Goal: Information Seeking & Learning: Learn about a topic

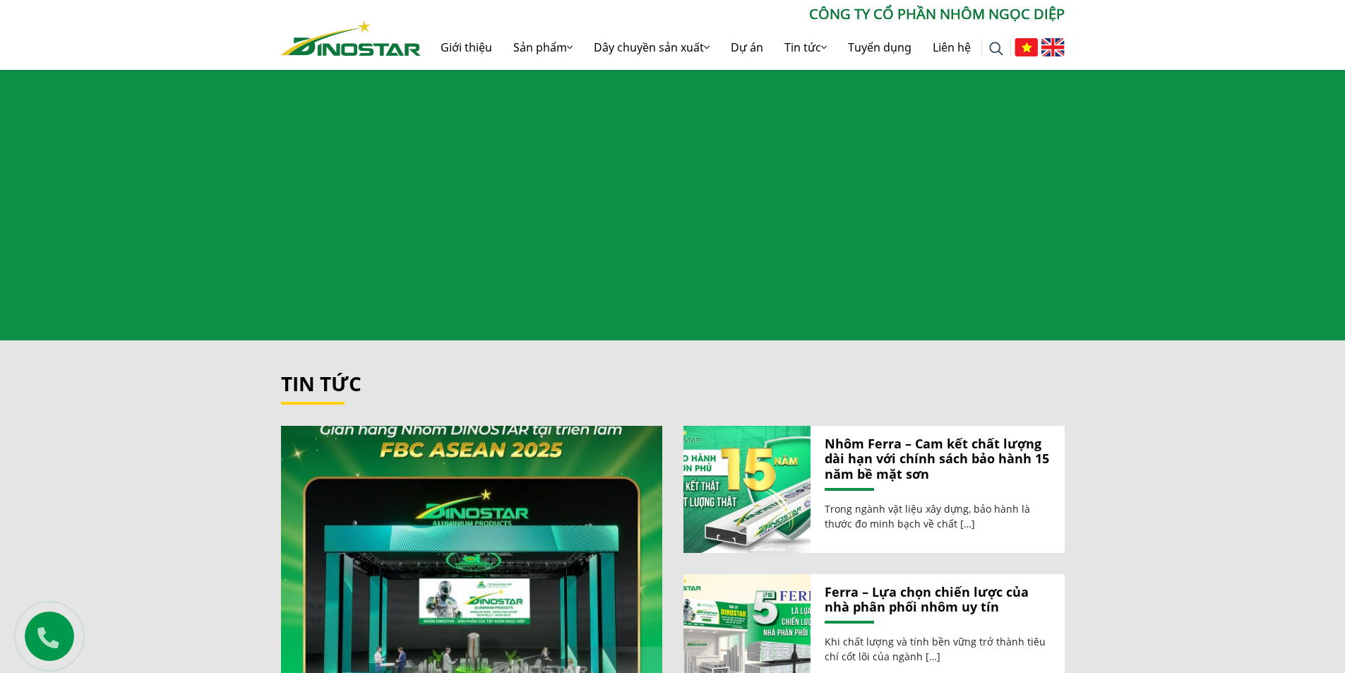
scroll to position [1482, 0]
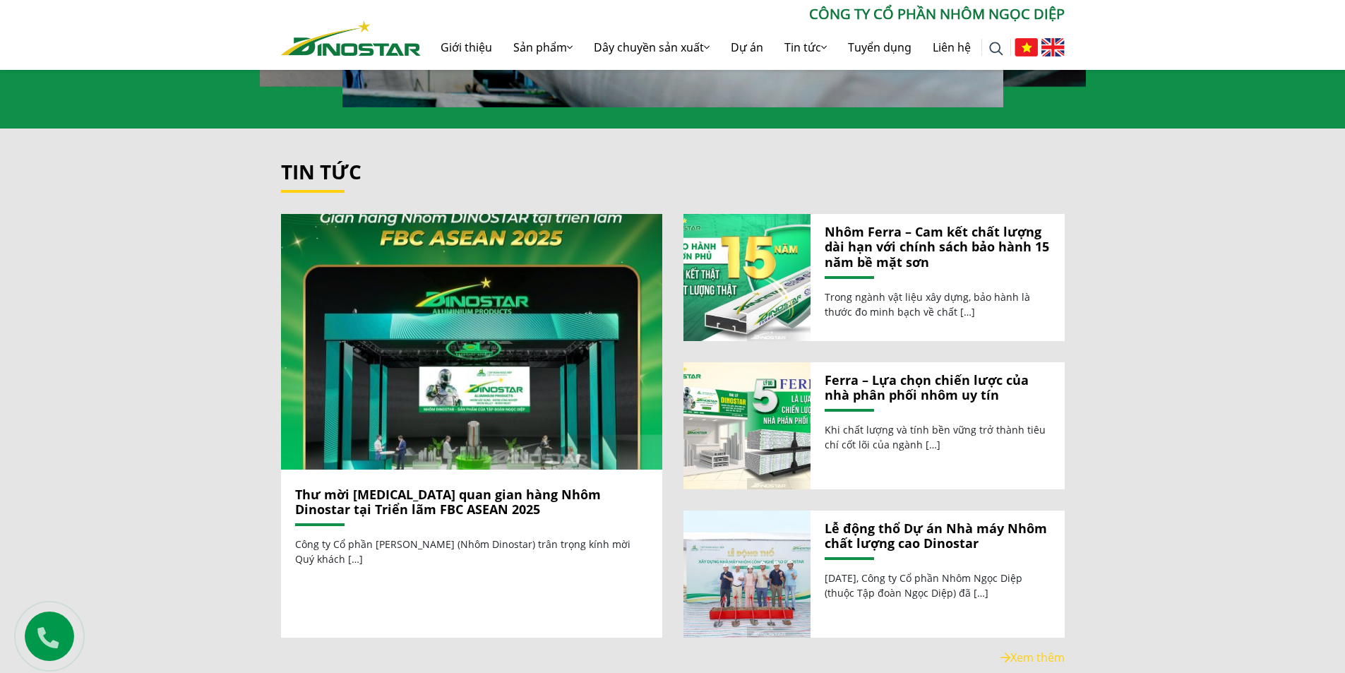
click at [349, 492] on link "Thư mời [MEDICAL_DATA] quan gian hàng Nhôm Dinostar tại Triển lãm FBC ASEAN 2025" at bounding box center [448, 502] width 306 height 32
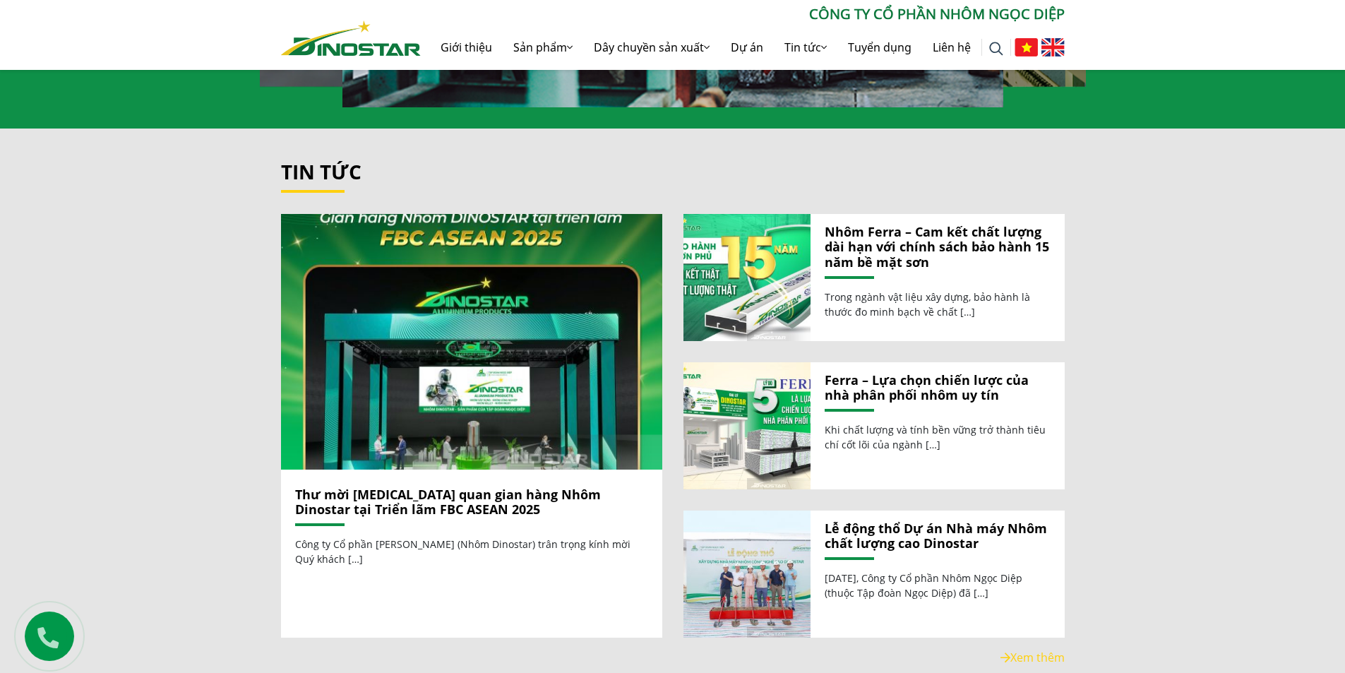
click at [426, 490] on link "Thư mời [MEDICAL_DATA] quan gian hàng Nhôm Dinostar tại Triển lãm FBC ASEAN 2025" at bounding box center [448, 502] width 306 height 32
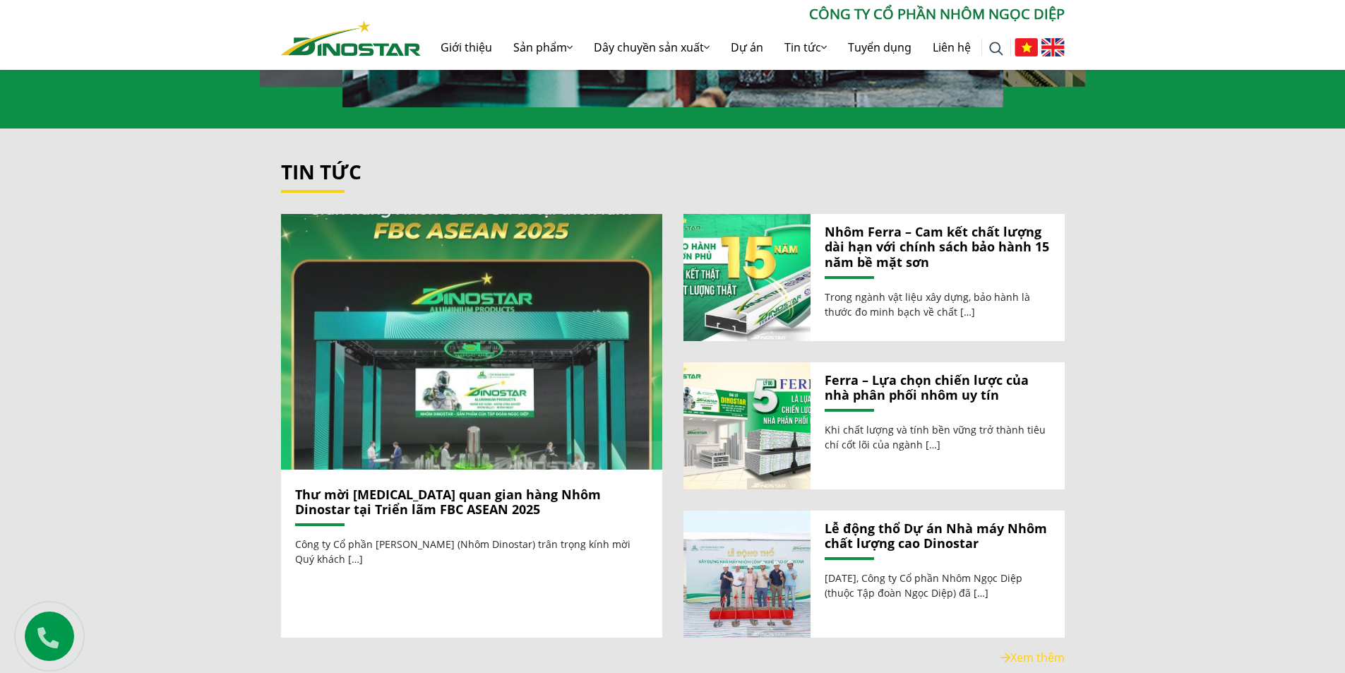
click at [484, 421] on img at bounding box center [472, 341] width 408 height 273
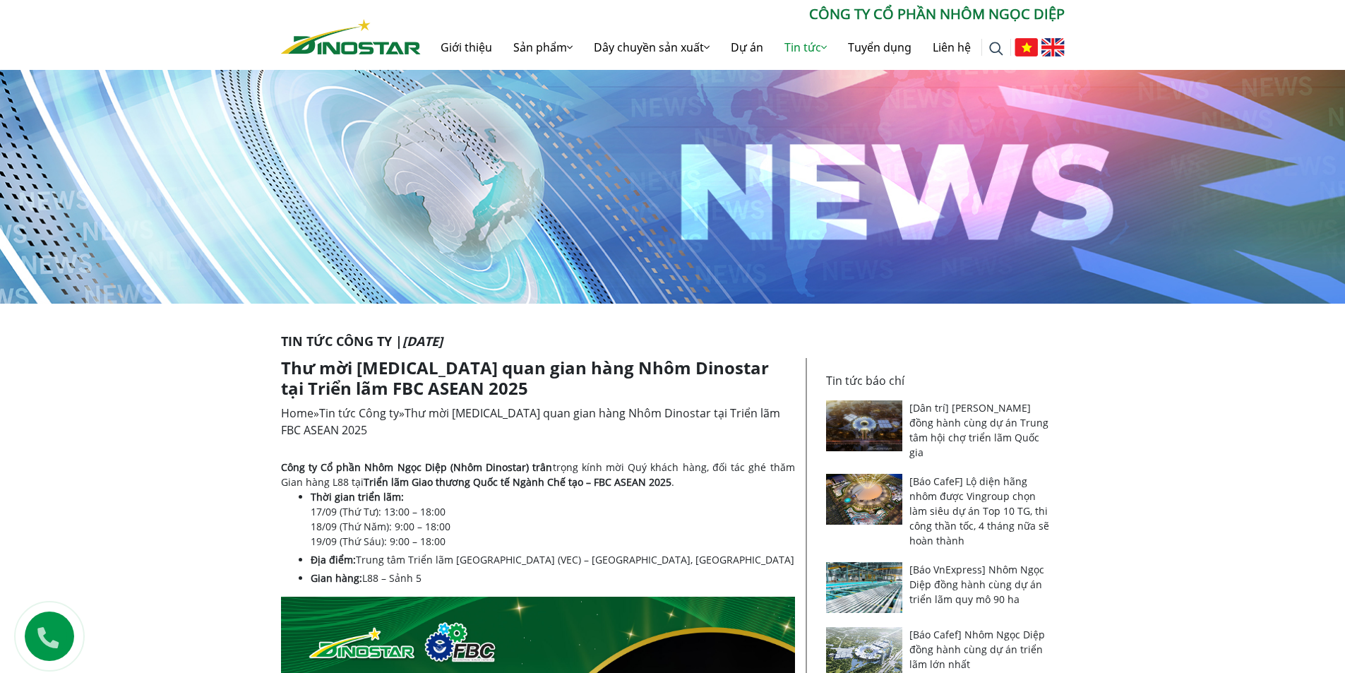
scroll to position [353, 0]
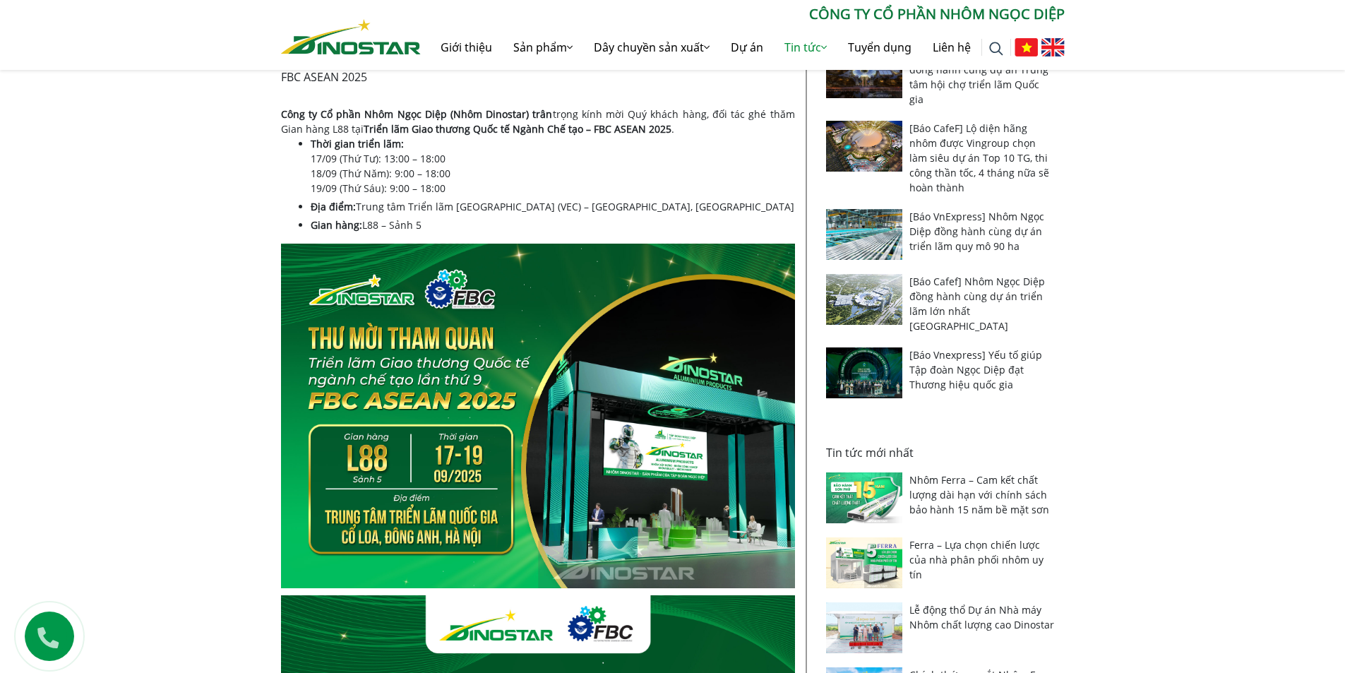
click at [975, 478] on link "Nhôm Ferra – Cam kết chất lượng dài hạn với chính sách bảo hành 15 năm bề mặt s…" at bounding box center [979, 494] width 140 height 43
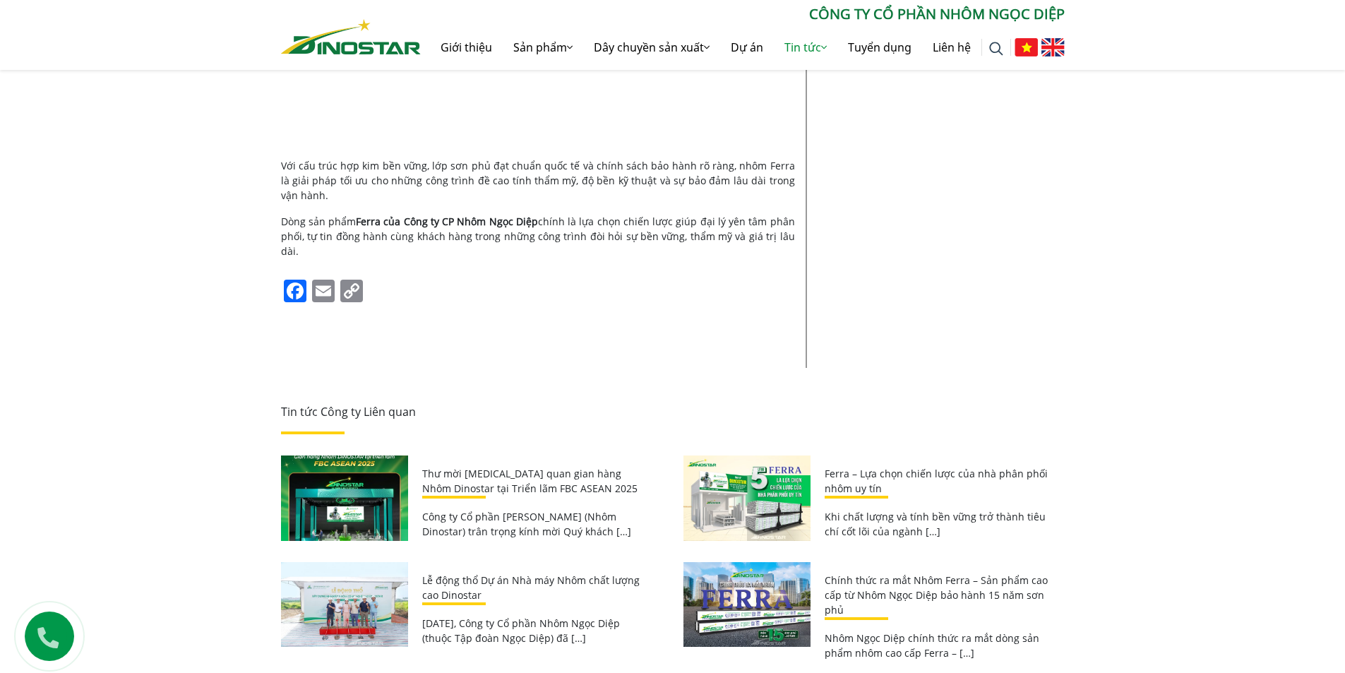
scroll to position [1525, 0]
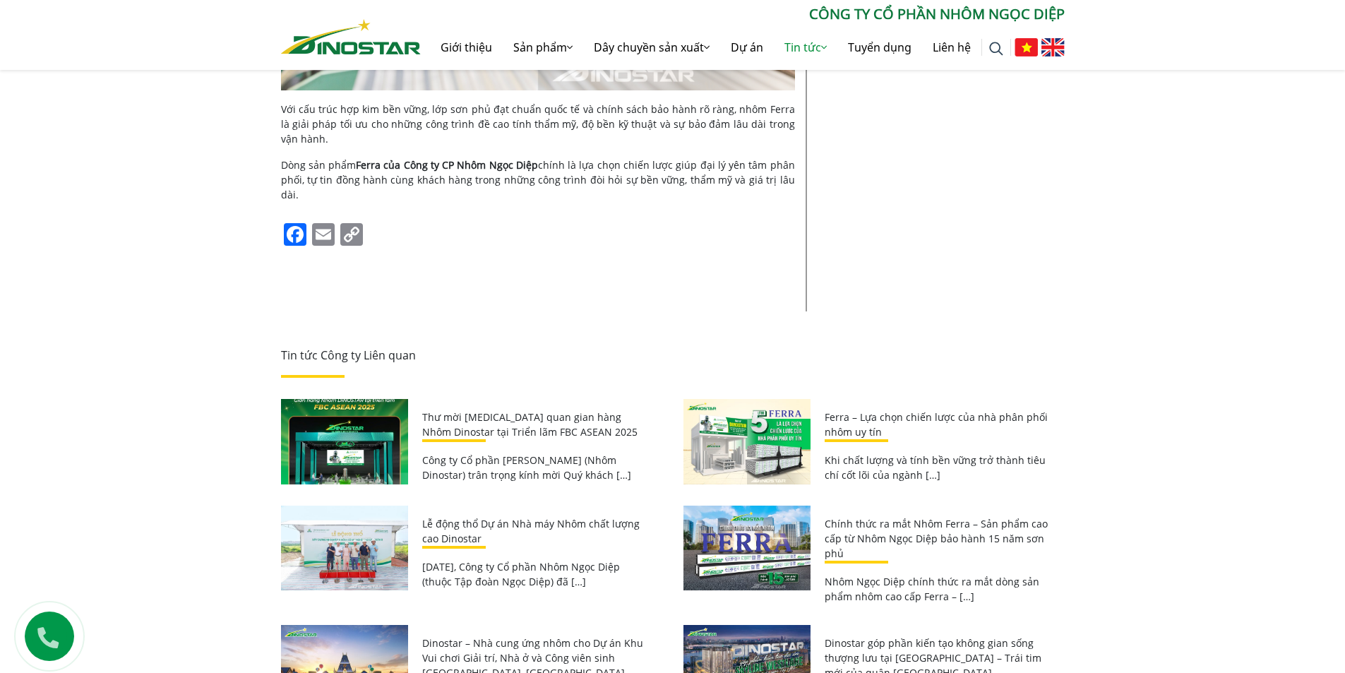
click at [865, 410] on link "Ferra – Lựa chọn chiến lược của nhà phân phối nhôm uy tín" at bounding box center [935, 424] width 223 height 28
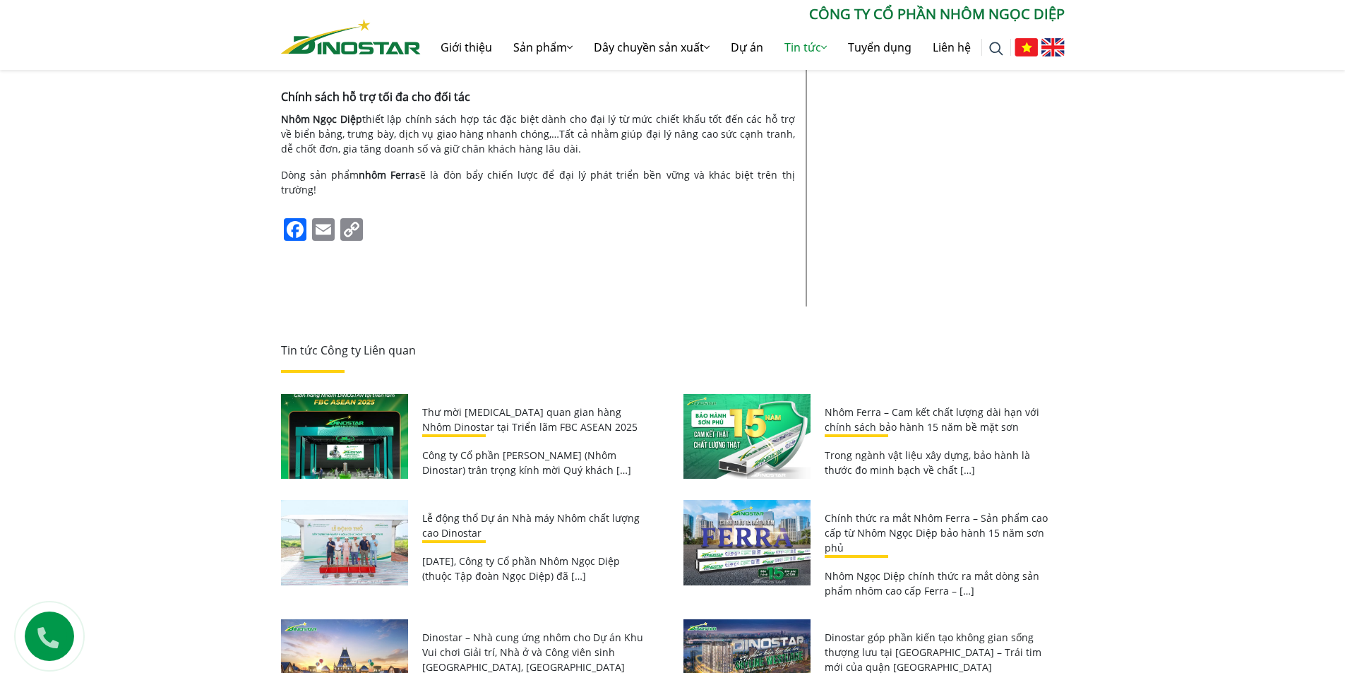
scroll to position [1892, 0]
